Goal: Register for event/course

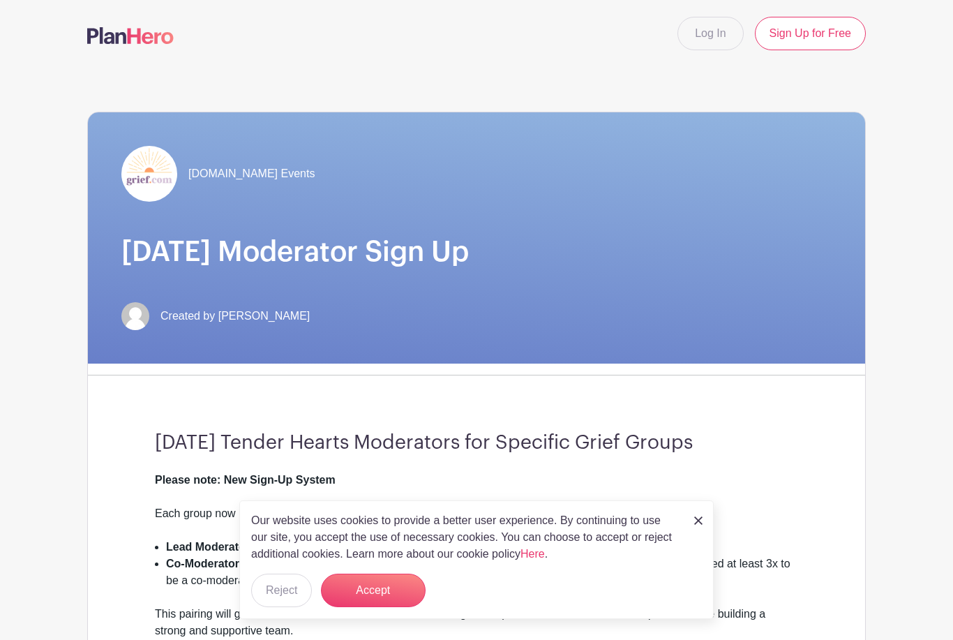
click at [337, 594] on button "Accept" at bounding box center [373, 589] width 105 height 33
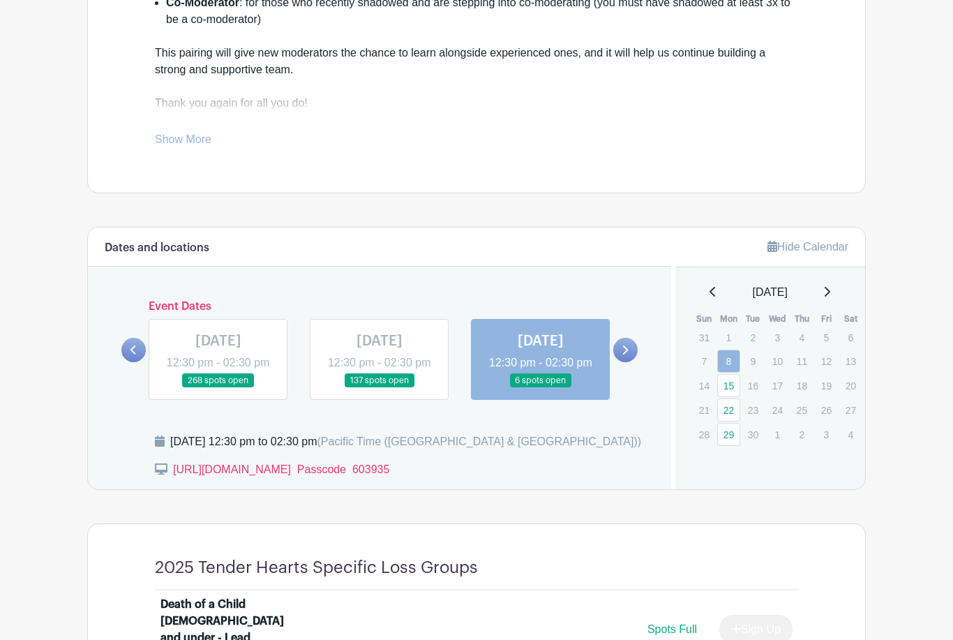
scroll to position [561, 0]
click at [726, 407] on link "22" at bounding box center [728, 409] width 23 height 23
click at [728, 411] on link "22" at bounding box center [728, 409] width 23 height 23
click at [726, 414] on link "22" at bounding box center [728, 409] width 23 height 23
click at [726, 416] on link "22" at bounding box center [728, 409] width 23 height 23
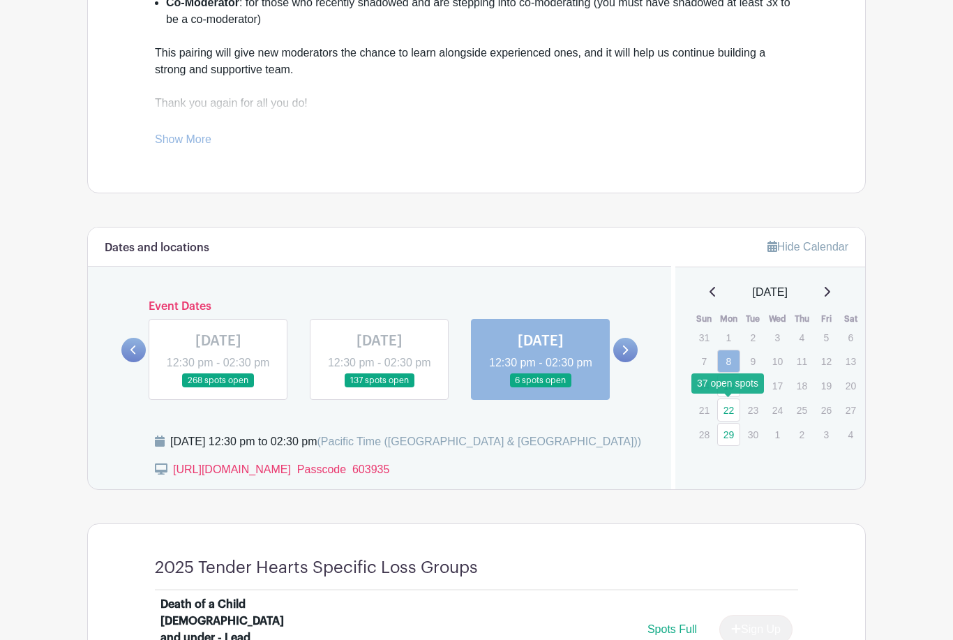
click at [725, 419] on link "22" at bounding box center [728, 409] width 23 height 23
click at [732, 412] on link "22" at bounding box center [728, 409] width 23 height 23
click at [731, 411] on link "22" at bounding box center [728, 409] width 23 height 23
click at [728, 409] on link "22" at bounding box center [728, 409] width 23 height 23
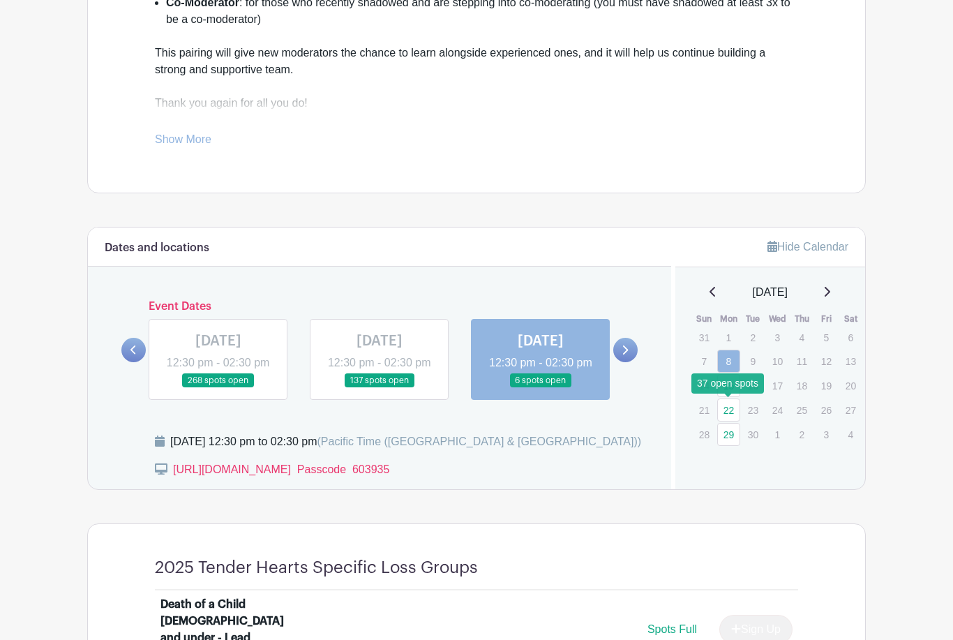
click at [723, 410] on link "22" at bounding box center [728, 409] width 23 height 23
click at [720, 405] on link "22" at bounding box center [728, 409] width 23 height 23
click at [633, 356] on link at bounding box center [625, 350] width 24 height 24
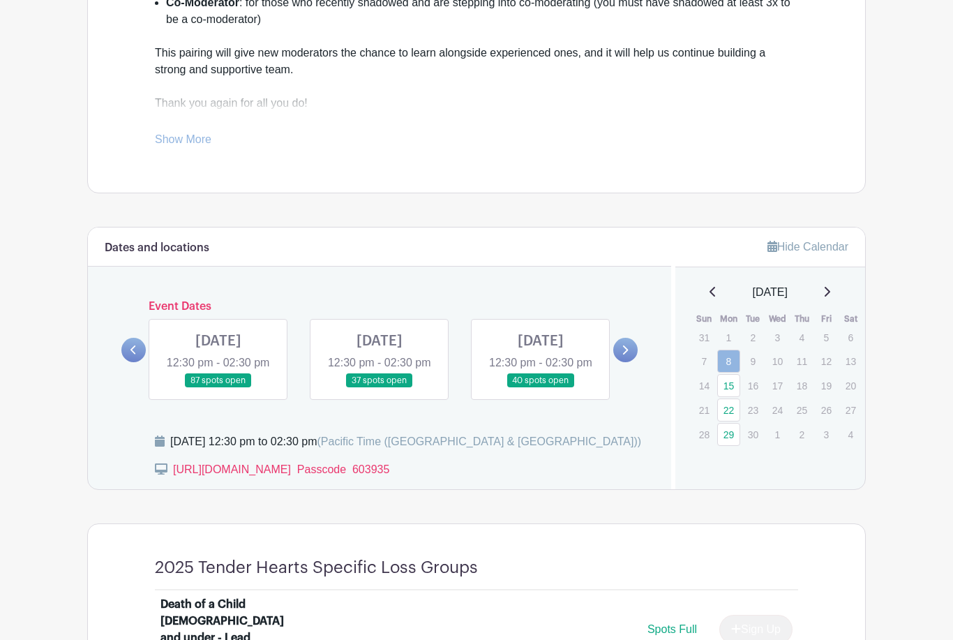
click at [379, 388] on link at bounding box center [379, 388] width 0 height 0
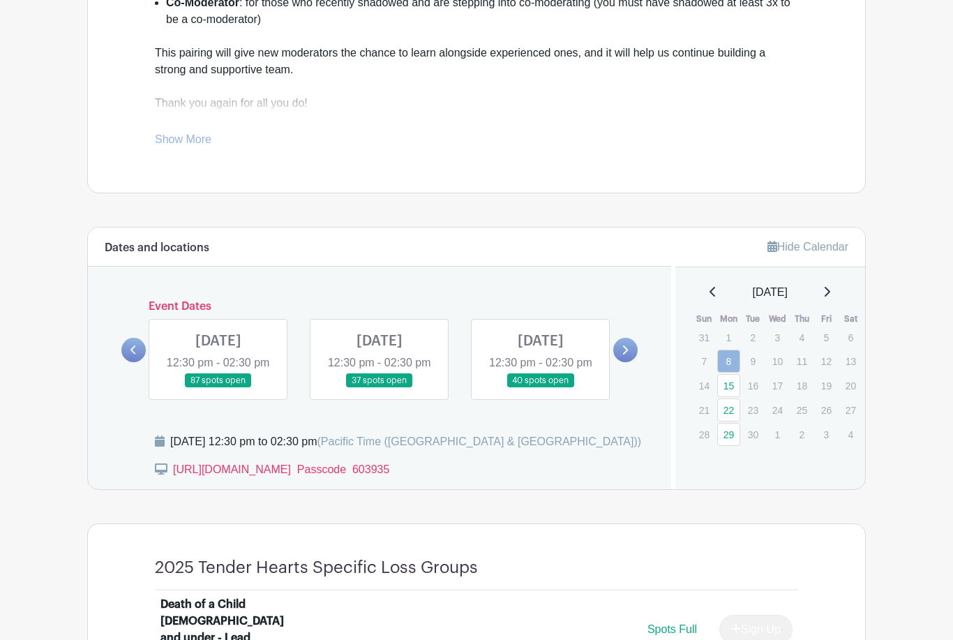
click at [379, 388] on link at bounding box center [379, 388] width 0 height 0
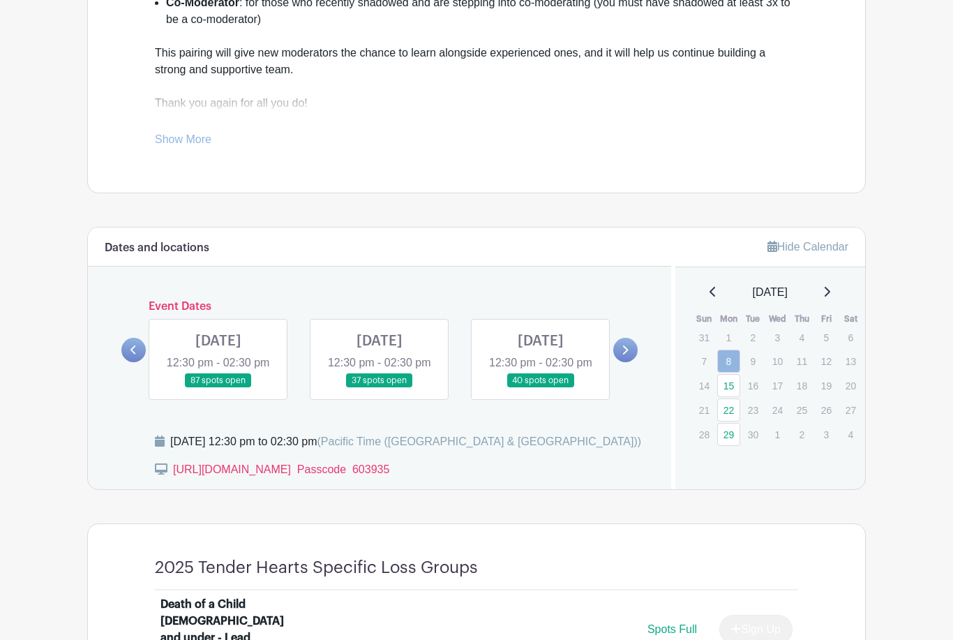
click at [379, 388] on link at bounding box center [379, 388] width 0 height 0
